Goal: Navigation & Orientation: Find specific page/section

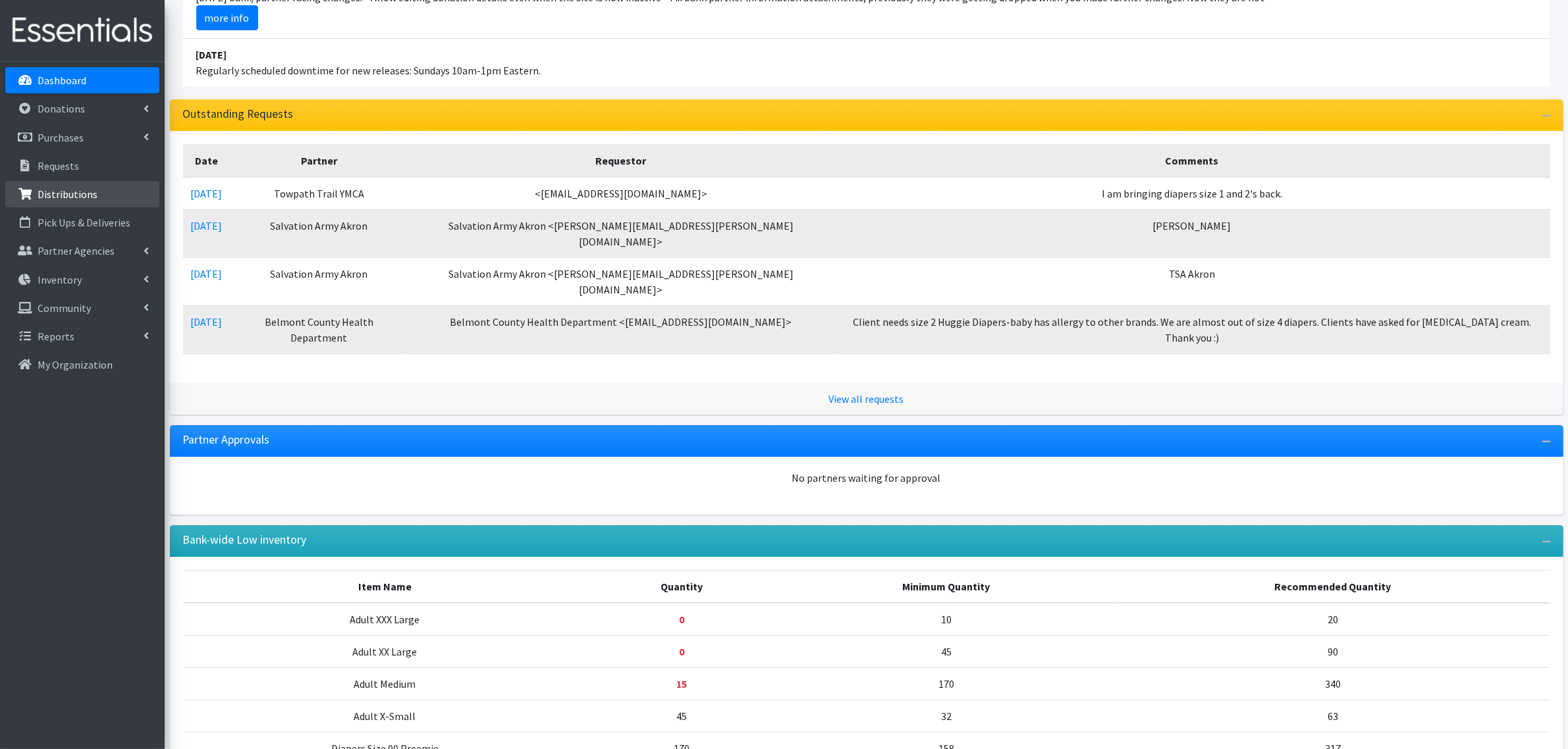
scroll to position [222, 0]
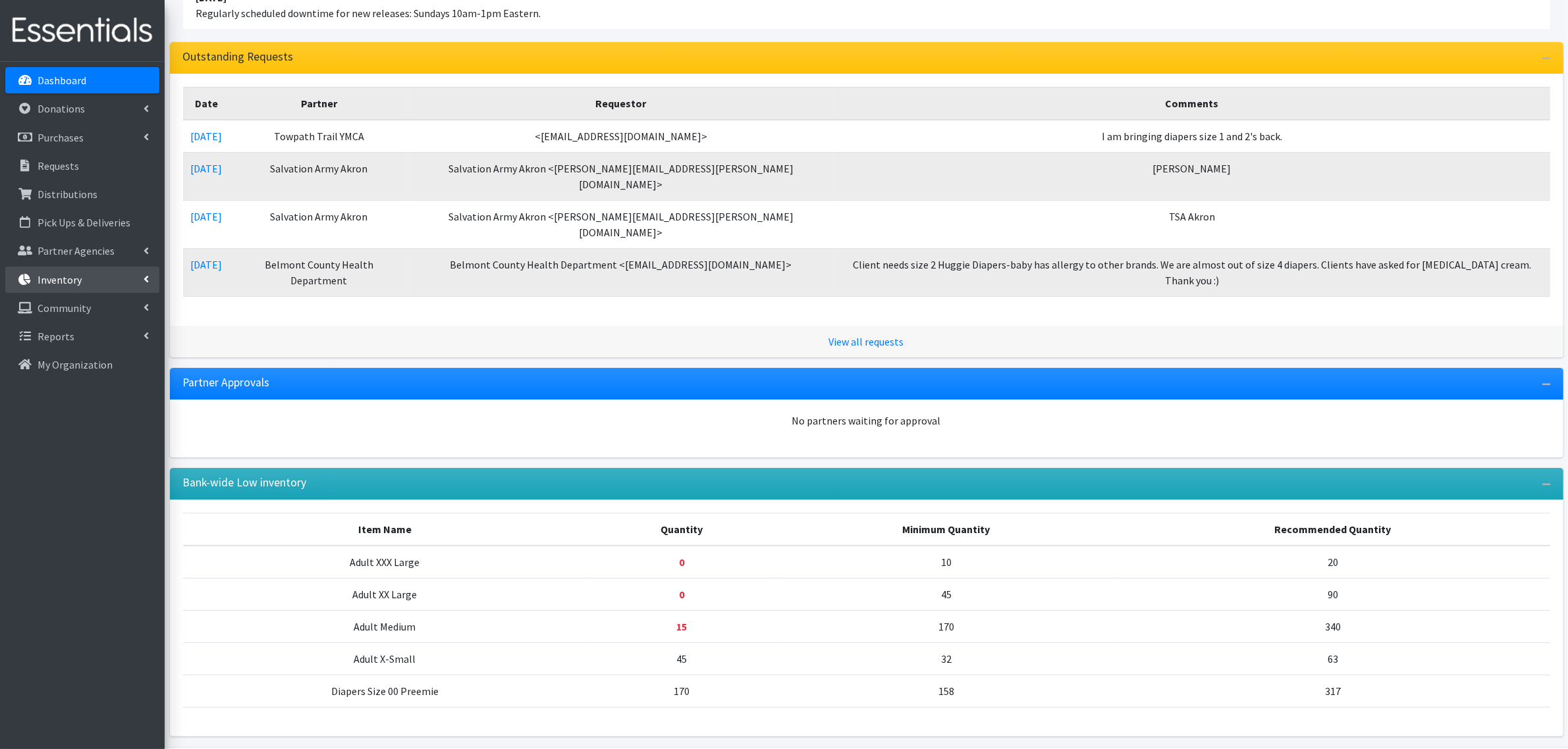
click at [80, 268] on link "Inventory" at bounding box center [82, 279] width 154 height 26
click at [61, 309] on link "Items & Inventory" at bounding box center [82, 308] width 154 height 26
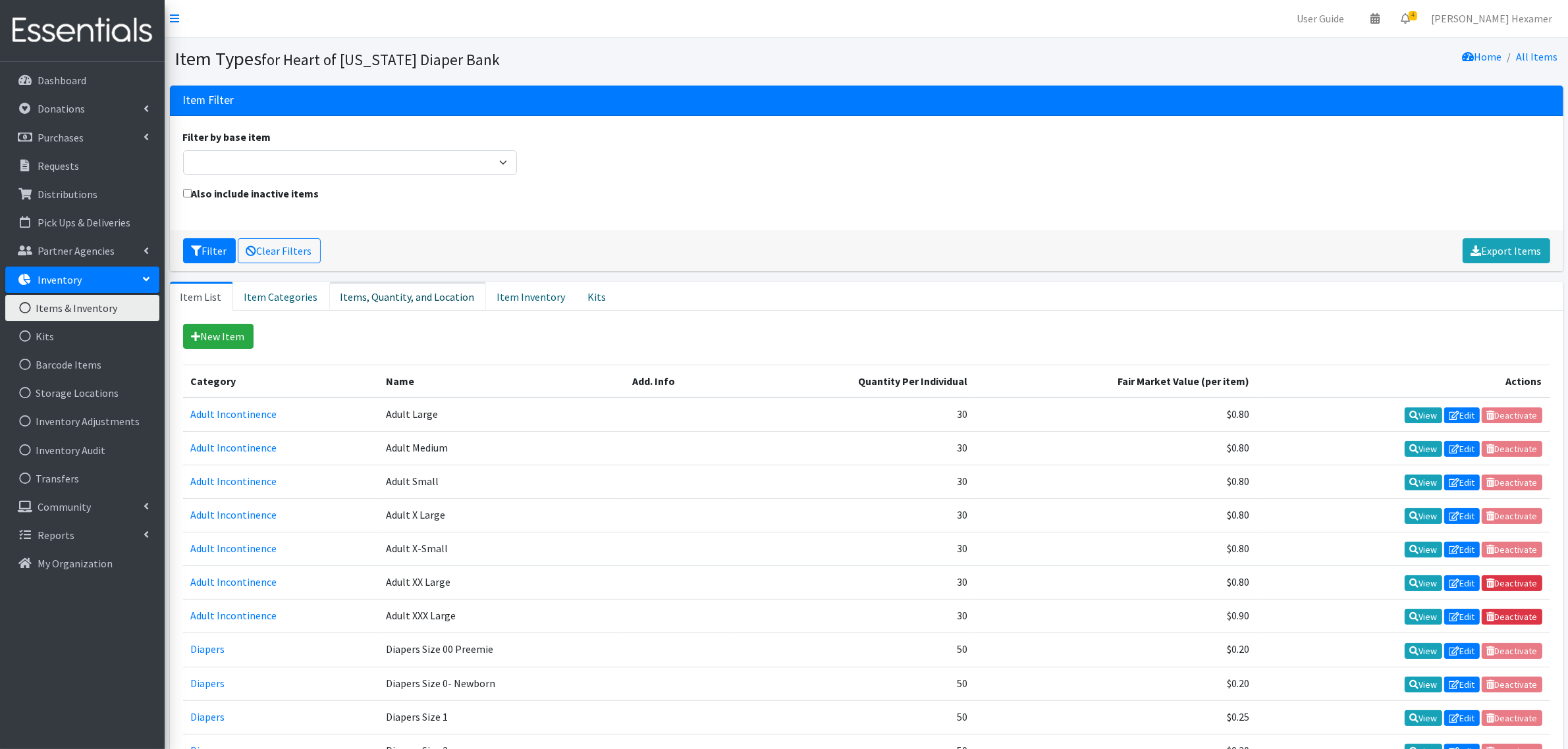
click at [425, 295] on link "Items, Quantity, and Location" at bounding box center [408, 297] width 157 height 29
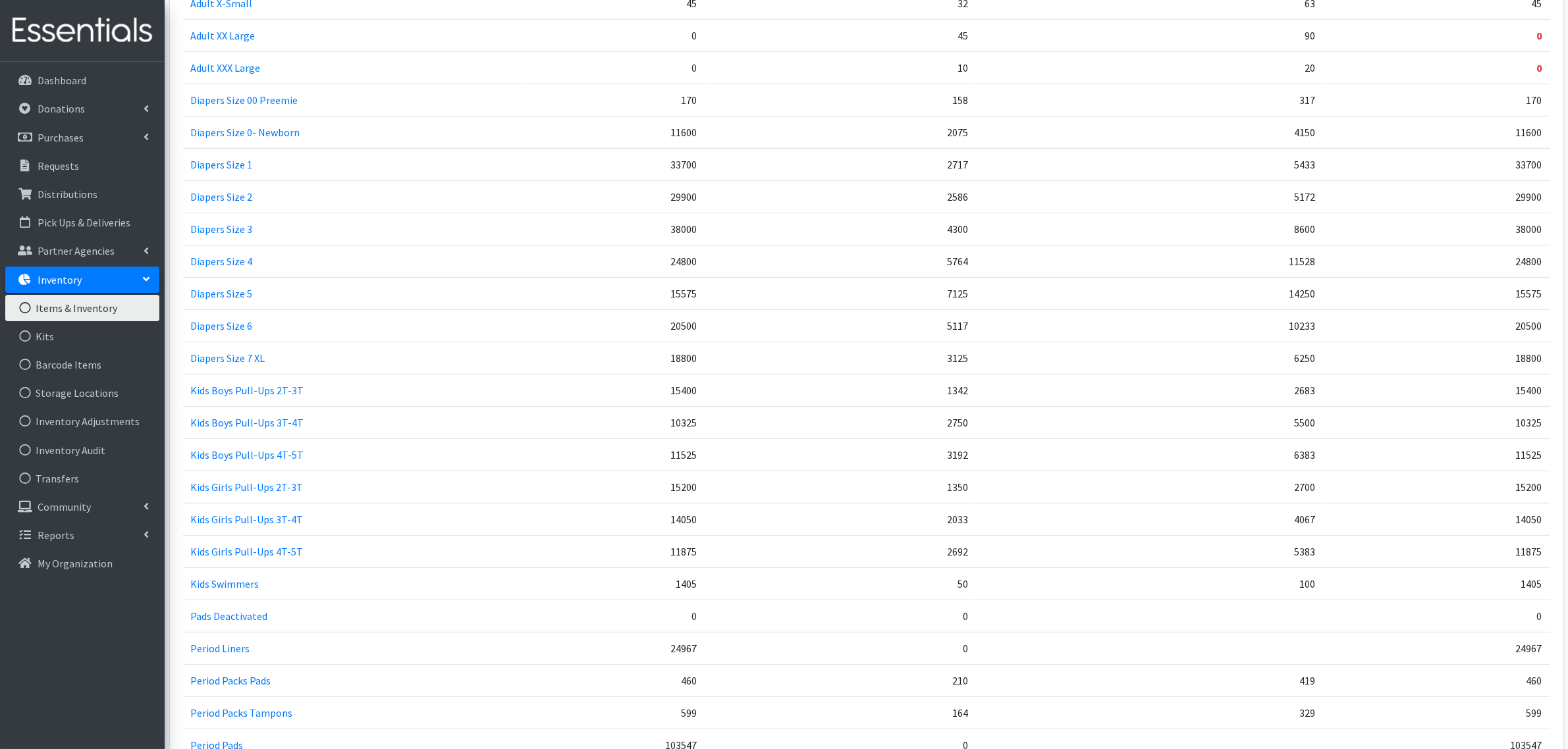
scroll to position [704, 0]
